Goal: Task Accomplishment & Management: Use online tool/utility

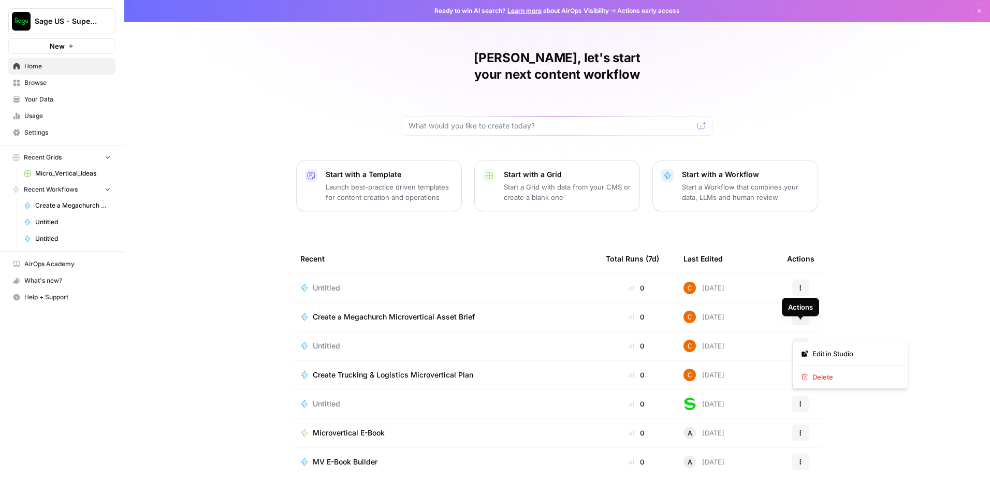
click at [798, 343] on icon "button" at bounding box center [801, 346] width 6 height 6
click at [816, 376] on span "Delete" at bounding box center [854, 377] width 83 height 10
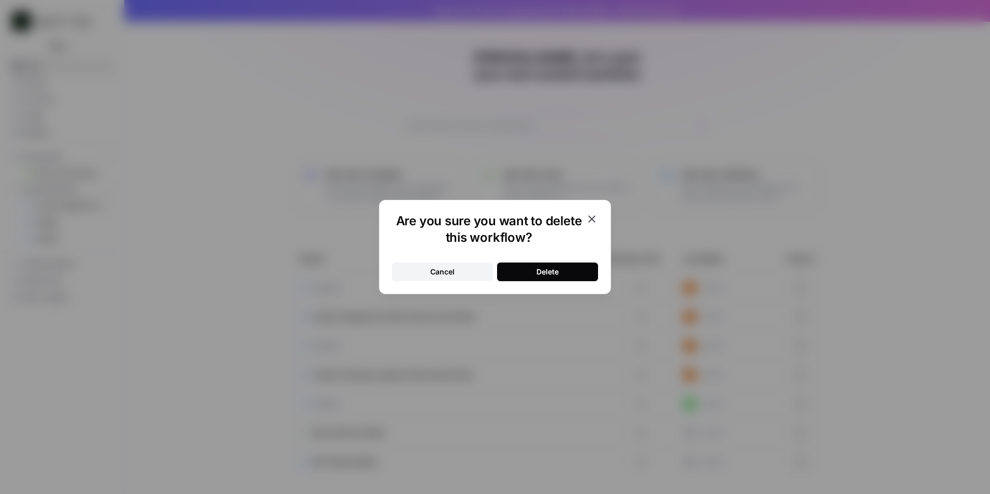
click at [535, 263] on div "Cancel Delete" at bounding box center [495, 265] width 206 height 31
click at [534, 266] on button "Delete" at bounding box center [547, 272] width 101 height 19
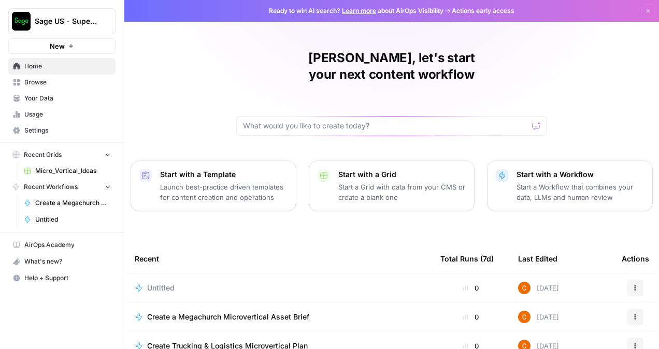
click at [627, 280] on button "Actions" at bounding box center [635, 288] width 17 height 17
click at [552, 310] on div "Edit in [GEOGRAPHIC_DATA]" at bounding box center [580, 306] width 116 height 47
click at [550, 312] on button "Delete" at bounding box center [579, 318] width 107 height 15
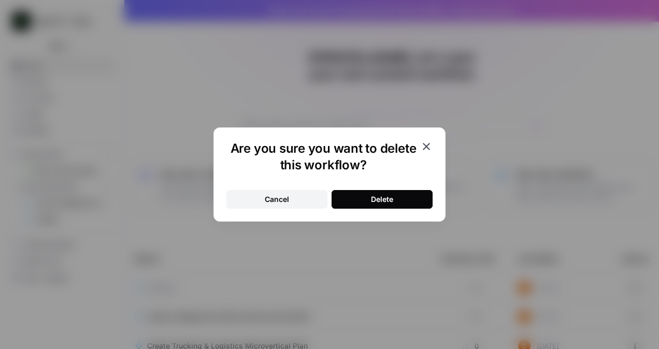
click at [385, 192] on button "Delete" at bounding box center [381, 199] width 101 height 19
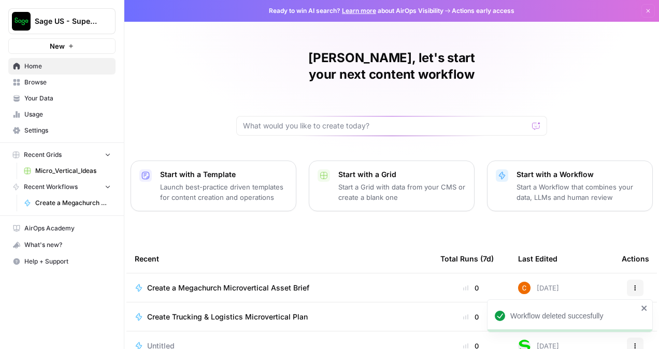
click at [594, 79] on div "[PERSON_NAME], let's start your next content workflow Start with a Template Lau…" at bounding box center [391, 246] width 534 height 493
click at [297, 121] on input "text" at bounding box center [385, 126] width 285 height 10
paste input "Loremi d sitametconsect adipiscin Elit seddoeiu tempor: **"4 Incididun Utlab Et…"
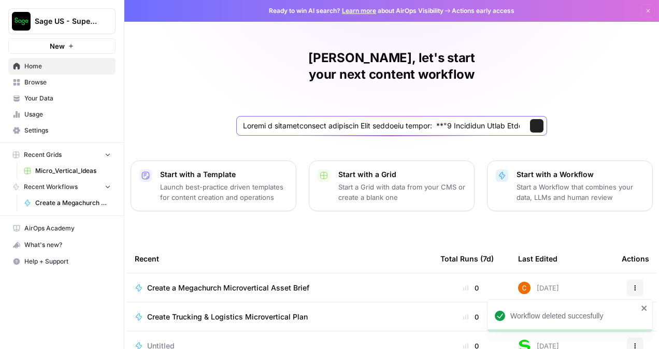
scroll to position [0, 6405]
type input "Loremi d sitametconsect adipiscin Elit seddoeiu tempor: **"4 Incididun Utlab Et…"
click at [537, 119] on button "Send" at bounding box center [536, 125] width 13 height 13
